Goal: Information Seeking & Learning: Understand process/instructions

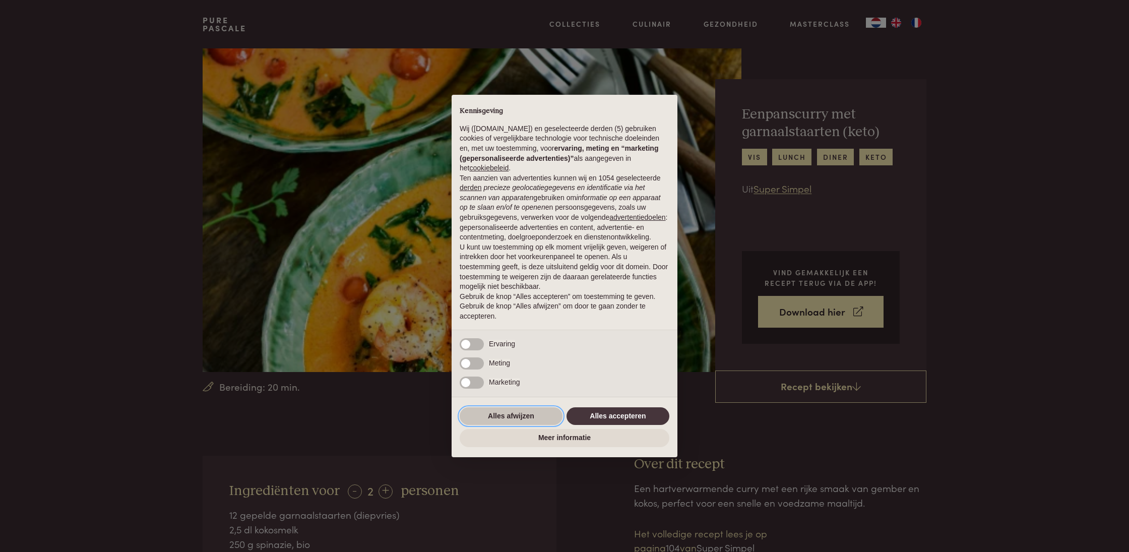
click at [509, 418] on button "Alles afwijzen" at bounding box center [511, 416] width 103 height 18
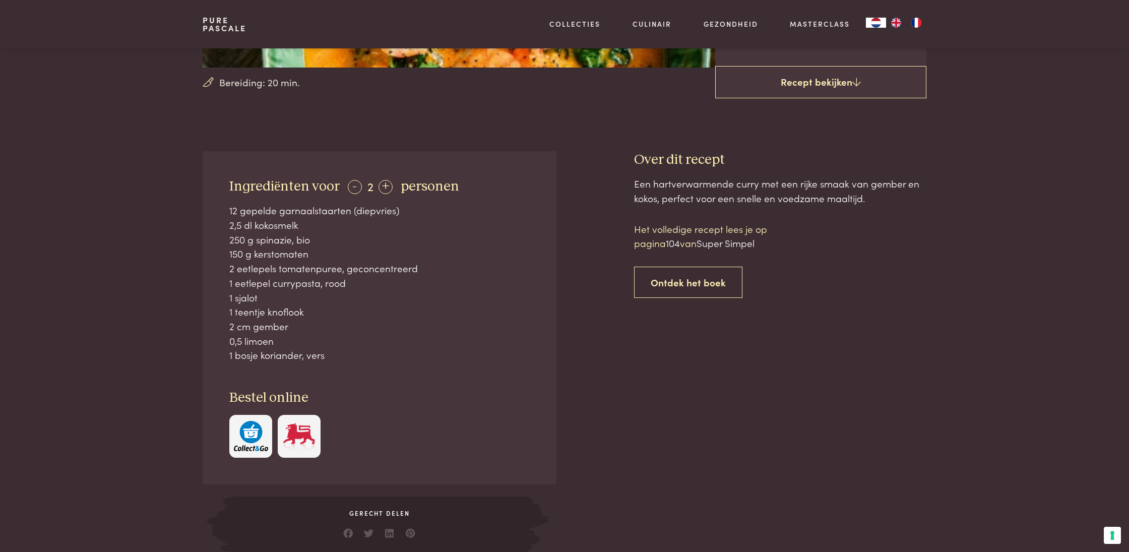
scroll to position [306, 0]
click at [673, 419] on div "Een hartverwarmende curry met een rijke smaak van gember en kokos, perfect voor…" at bounding box center [780, 363] width 292 height 376
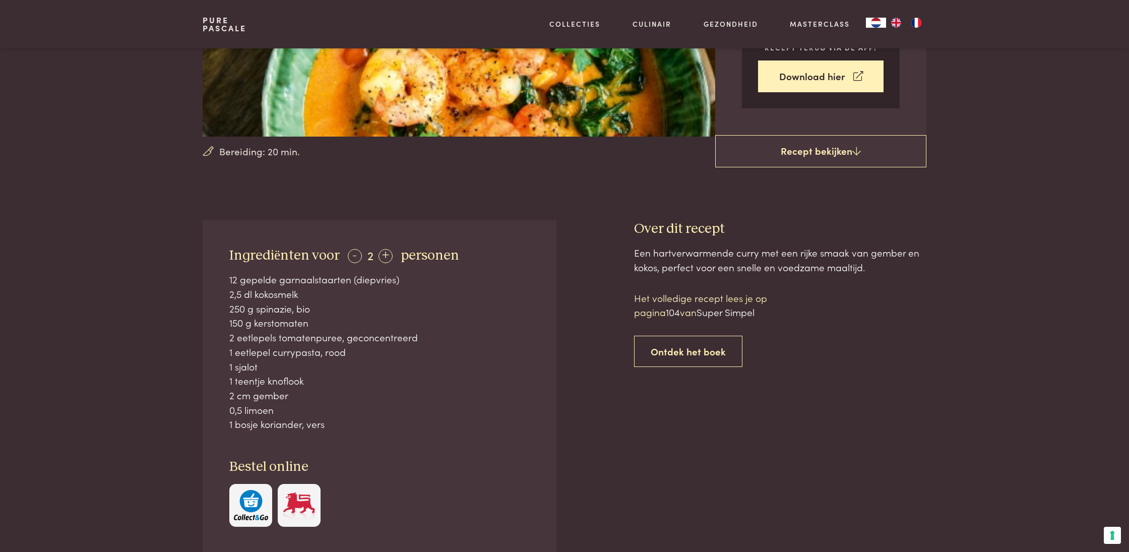
scroll to position [241, 0]
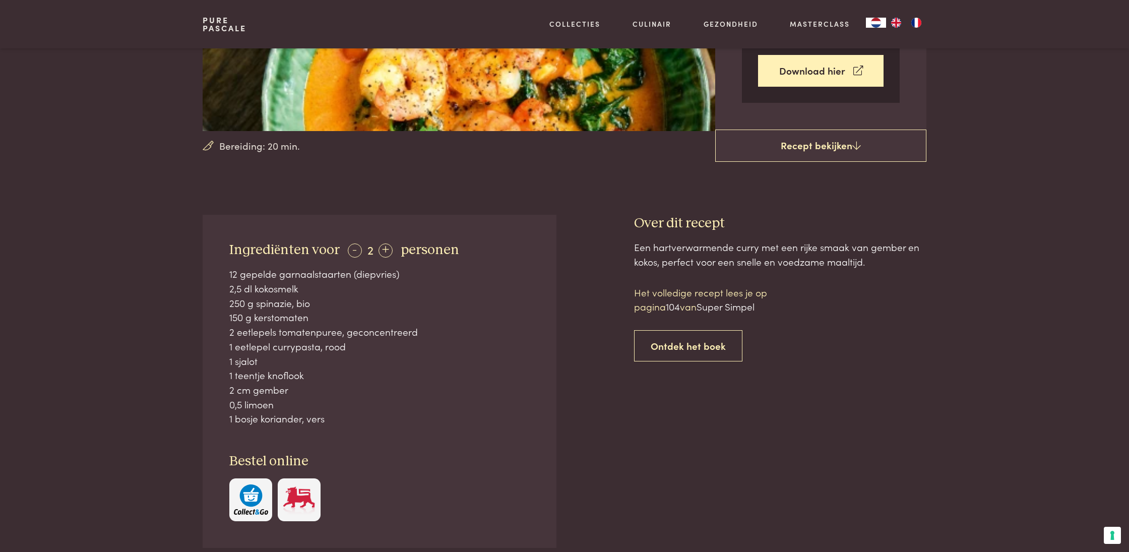
drag, startPoint x: 230, startPoint y: 247, endPoint x: 343, endPoint y: 414, distance: 201.2
click at [343, 414] on div "Ingrediënten voor - 2 + personen 12 gepelde garnaalstaarten (diepvries) 2,5 dl …" at bounding box center [380, 381] width 354 height 333
copy div "Ingrediënten voor - 2 + personen 12 gepelde garnaalstaarten (diepvries) 2,5 dl …"
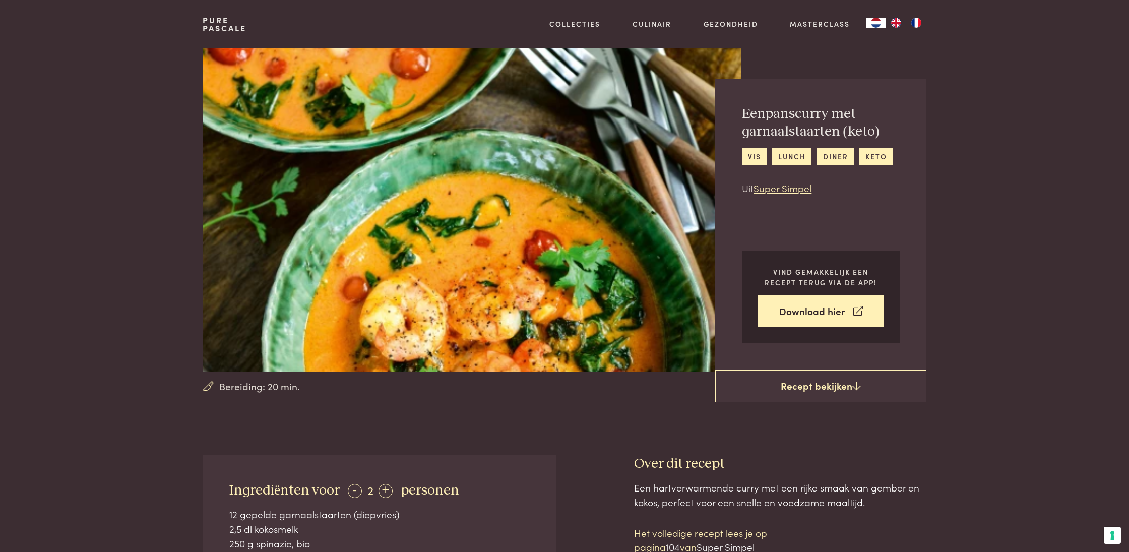
scroll to position [0, 0]
drag, startPoint x: 472, startPoint y: 212, endPoint x: 480, endPoint y: 213, distance: 8.1
drag, startPoint x: 460, startPoint y: 19, endPoint x: 331, endPoint y: 5, distance: 129.8
click at [316, 9] on div "Pure Pascale Collecties Kitchenware Tableware Bathroom Interior Inspiratie Alle…" at bounding box center [565, 24] width 724 height 48
drag, startPoint x: 452, startPoint y: 2, endPoint x: 392, endPoint y: -2, distance: 60.1
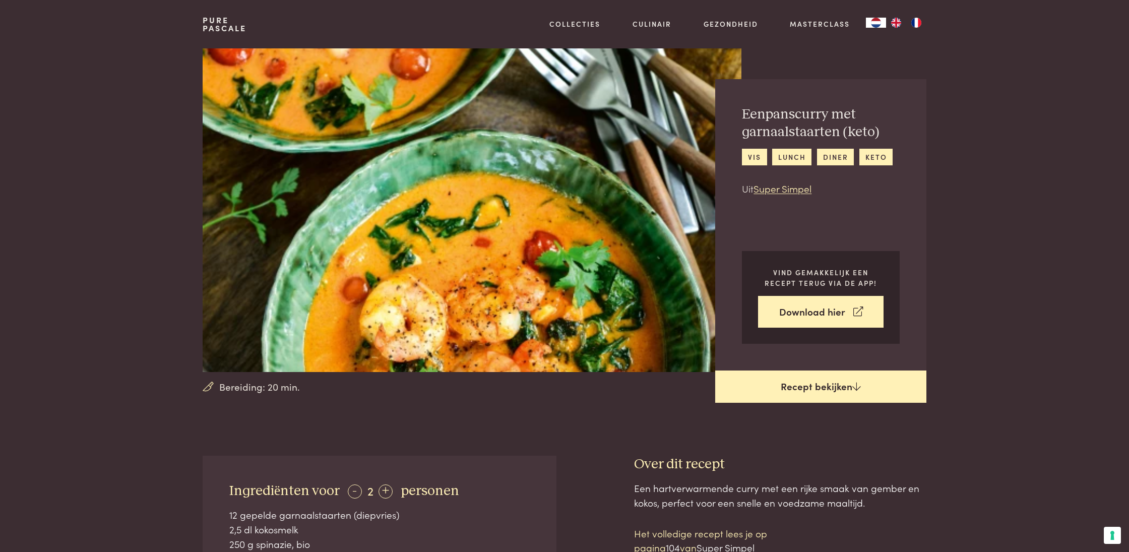
click at [755, 392] on link "Recept bekijken" at bounding box center [820, 387] width 211 height 32
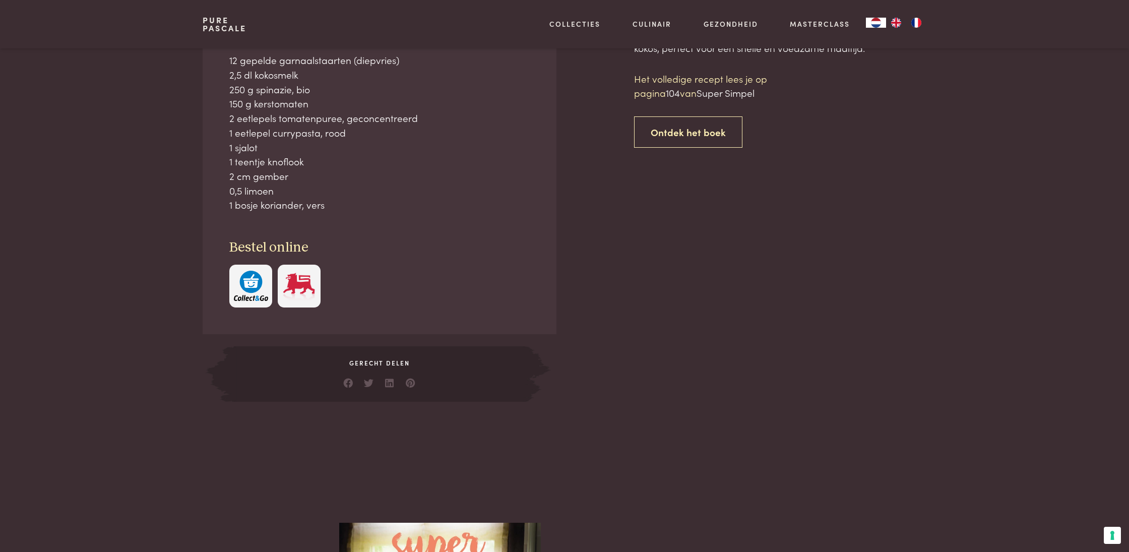
scroll to position [455, 0]
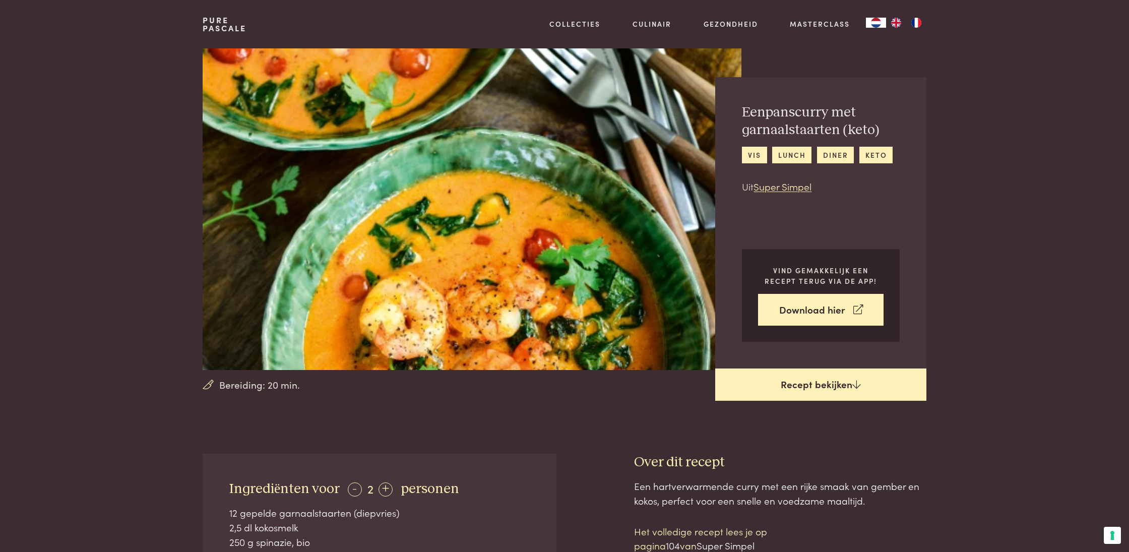
scroll to position [4, 0]
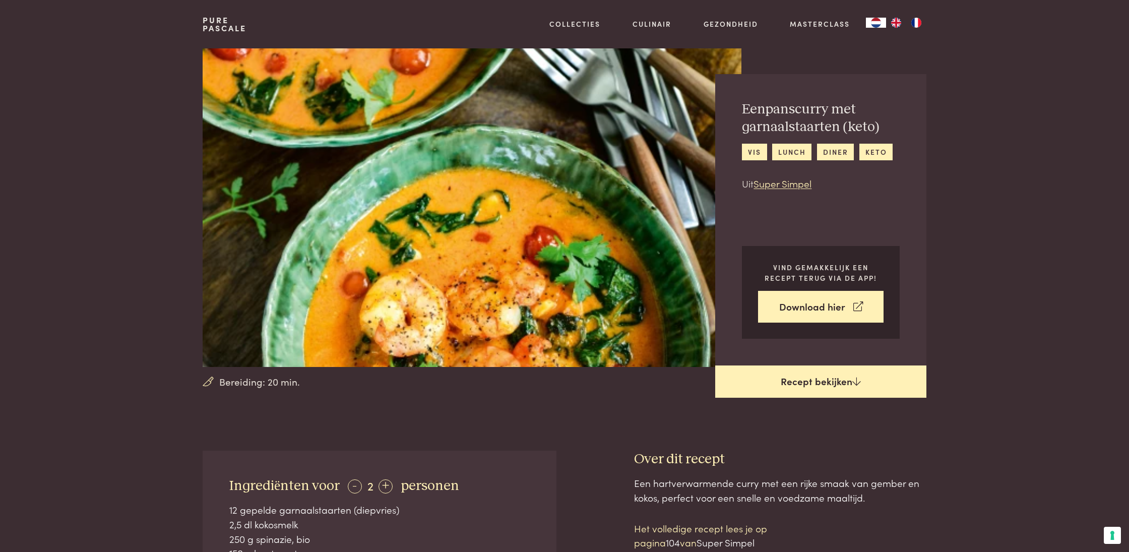
click at [854, 383] on icon at bounding box center [856, 382] width 9 height 10
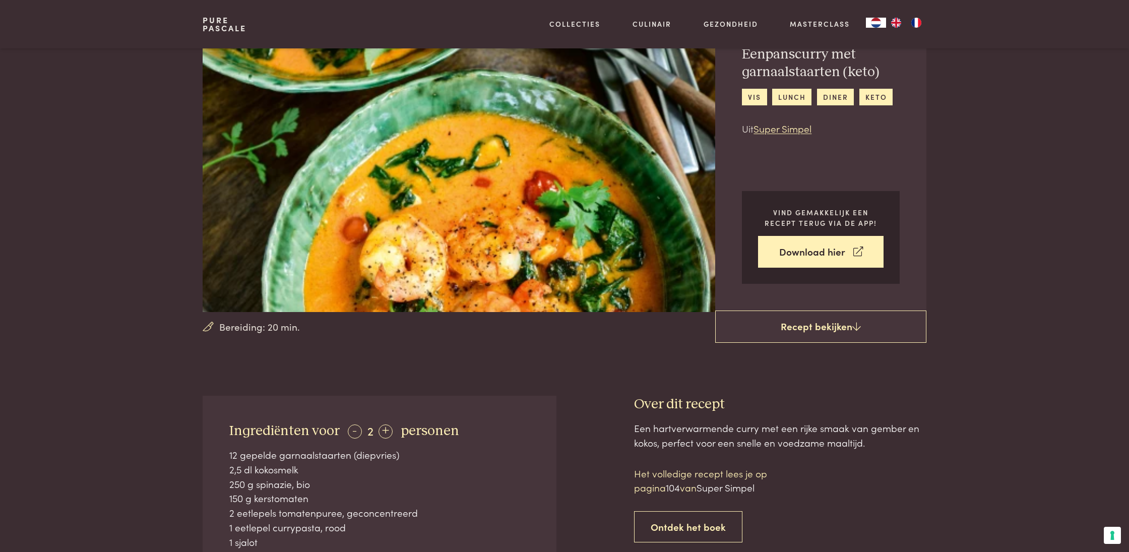
scroll to position [60, 0]
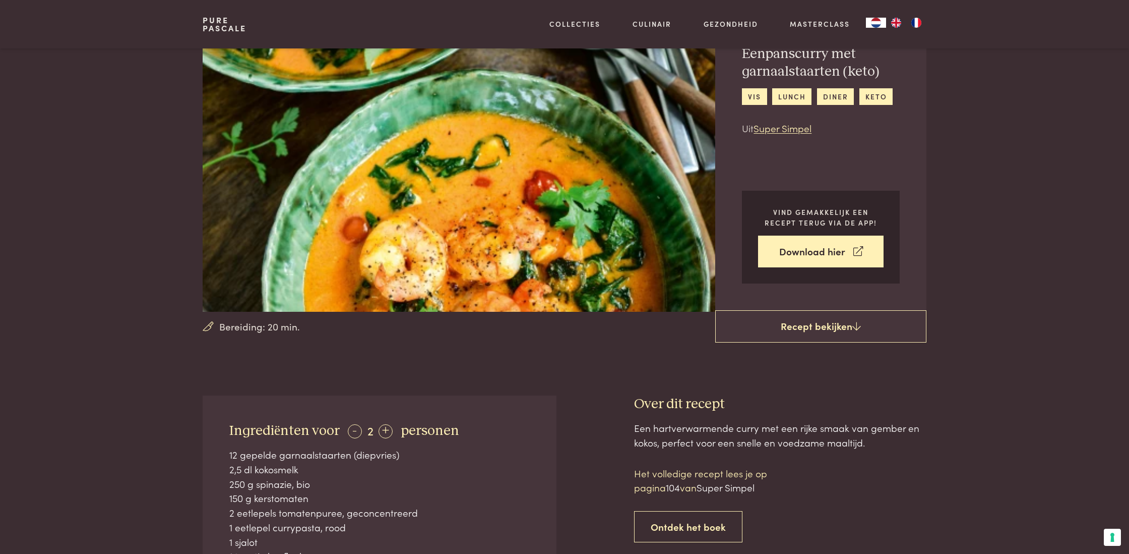
drag, startPoint x: 631, startPoint y: 294, endPoint x: 967, endPoint y: 556, distance: 425.7
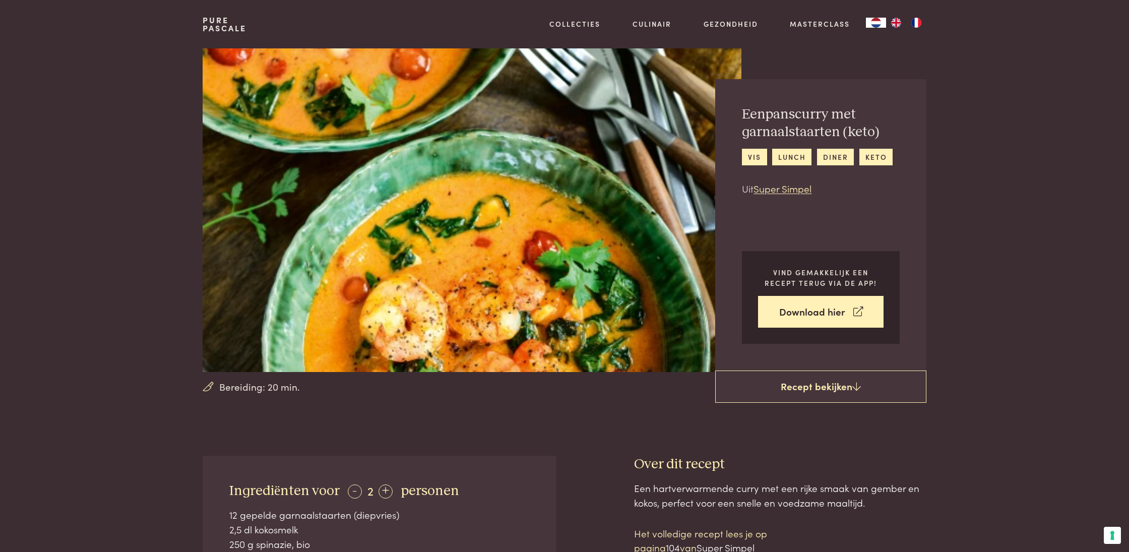
scroll to position [0, 0]
